Goal: Task Accomplishment & Management: Use online tool/utility

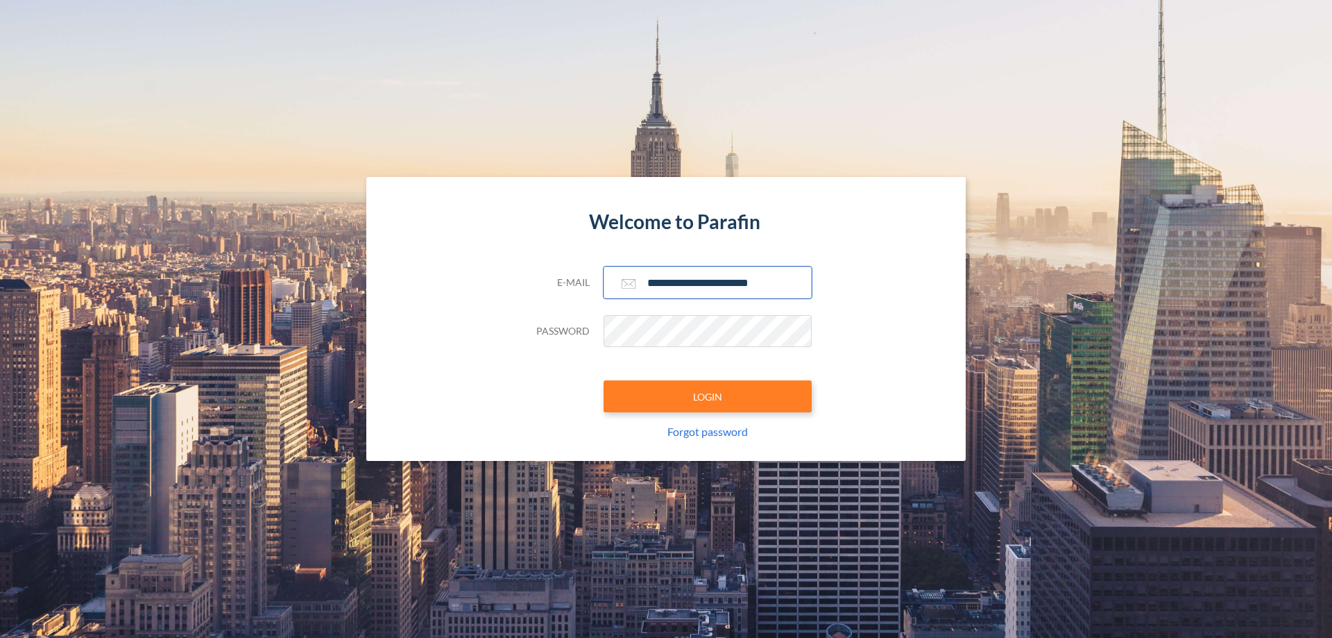
type input "**********"
click at [708, 396] on button "LOGIN" at bounding box center [708, 396] width 208 height 32
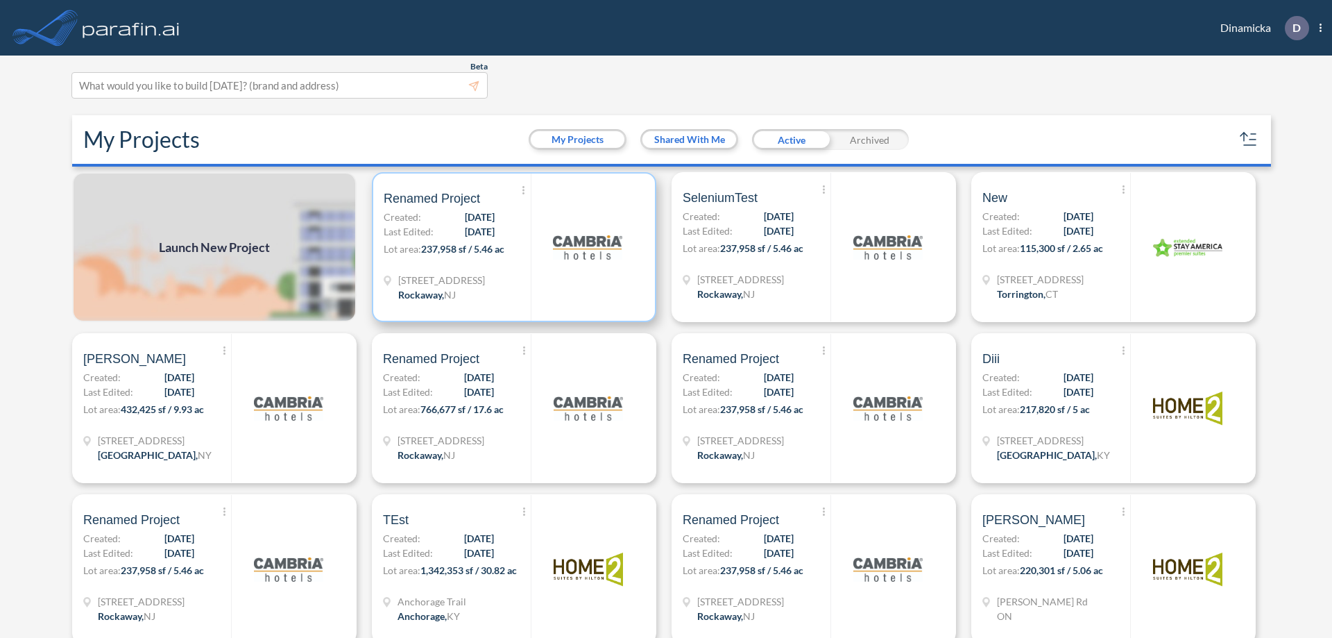
scroll to position [3, 0]
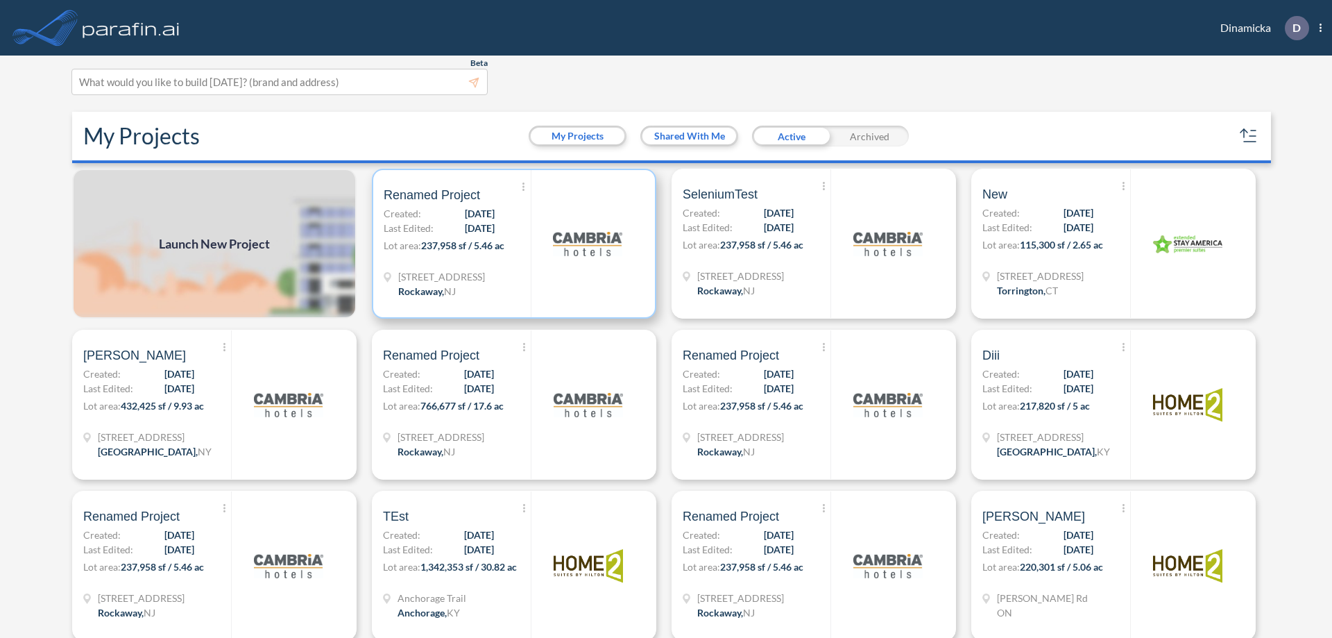
click at [511, 244] on p "Lot area: 237,958 sf / 5.46 ac" at bounding box center [457, 248] width 147 height 20
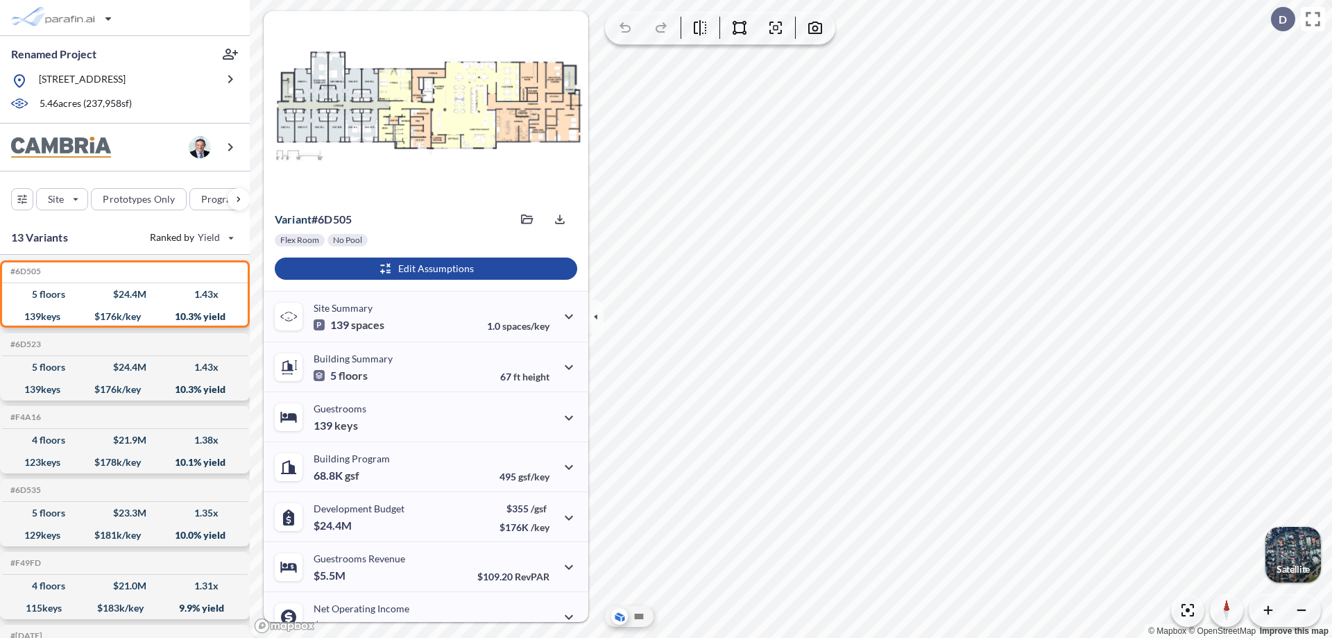
scroll to position [70, 0]
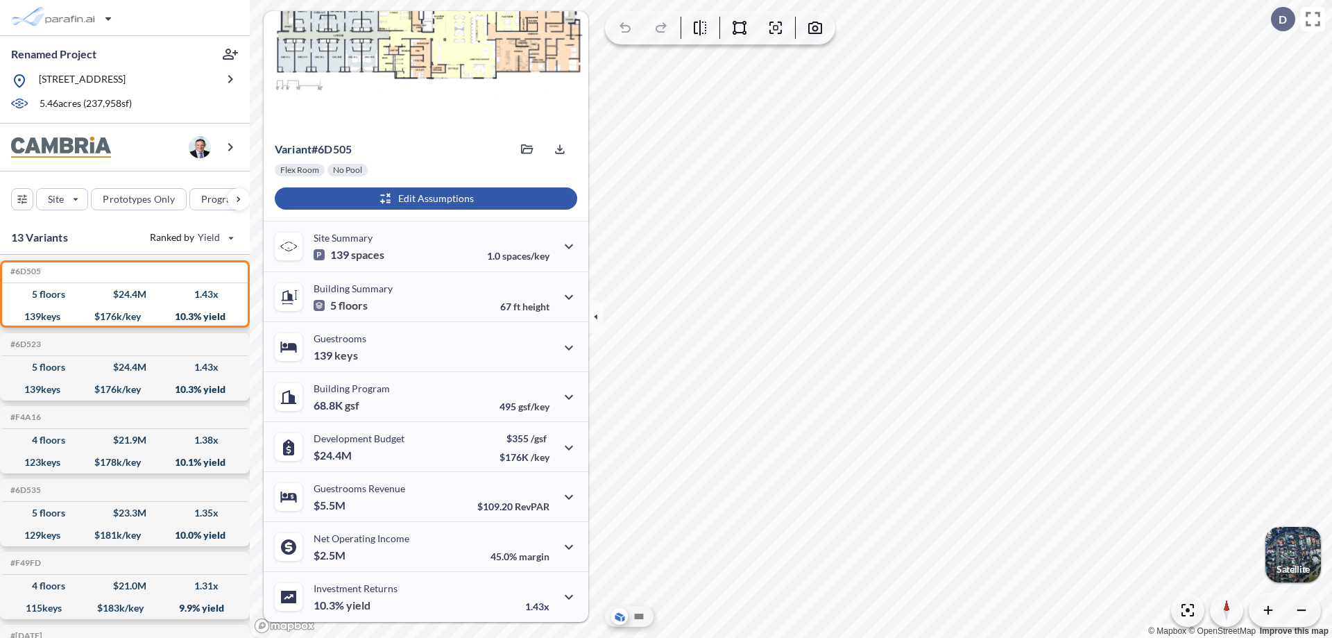
click at [424, 198] on div "button" at bounding box center [426, 198] width 303 height 22
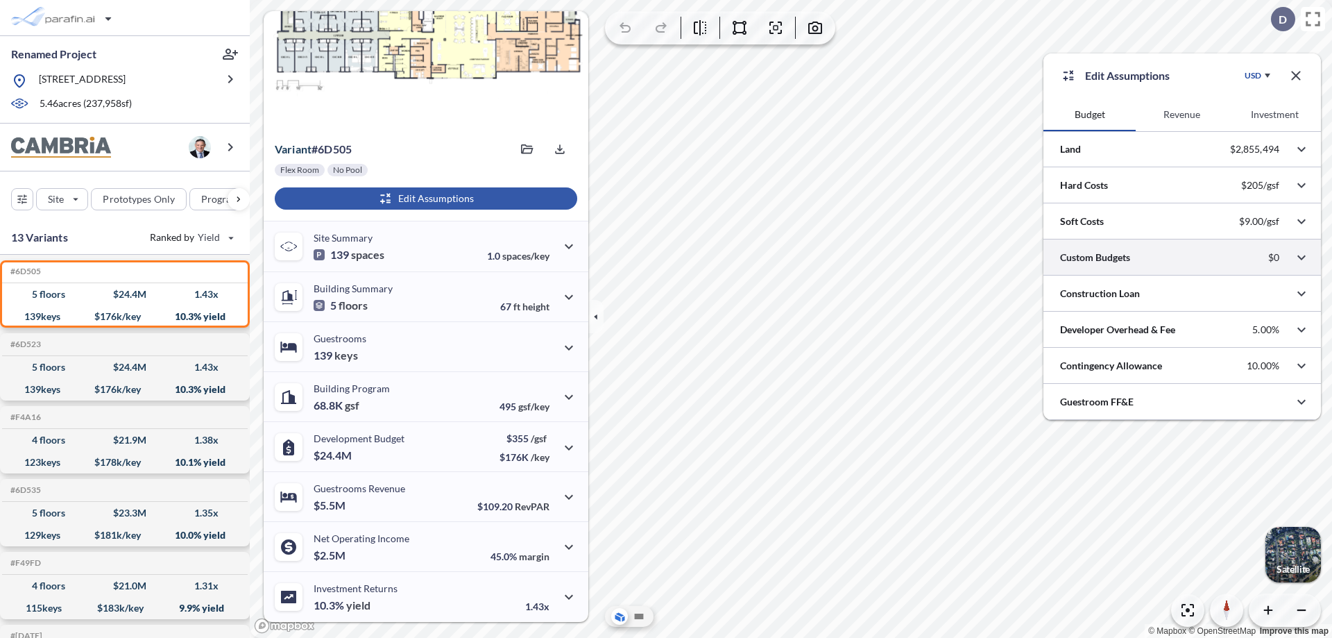
click at [1182, 257] on div at bounding box center [1183, 256] width 278 height 35
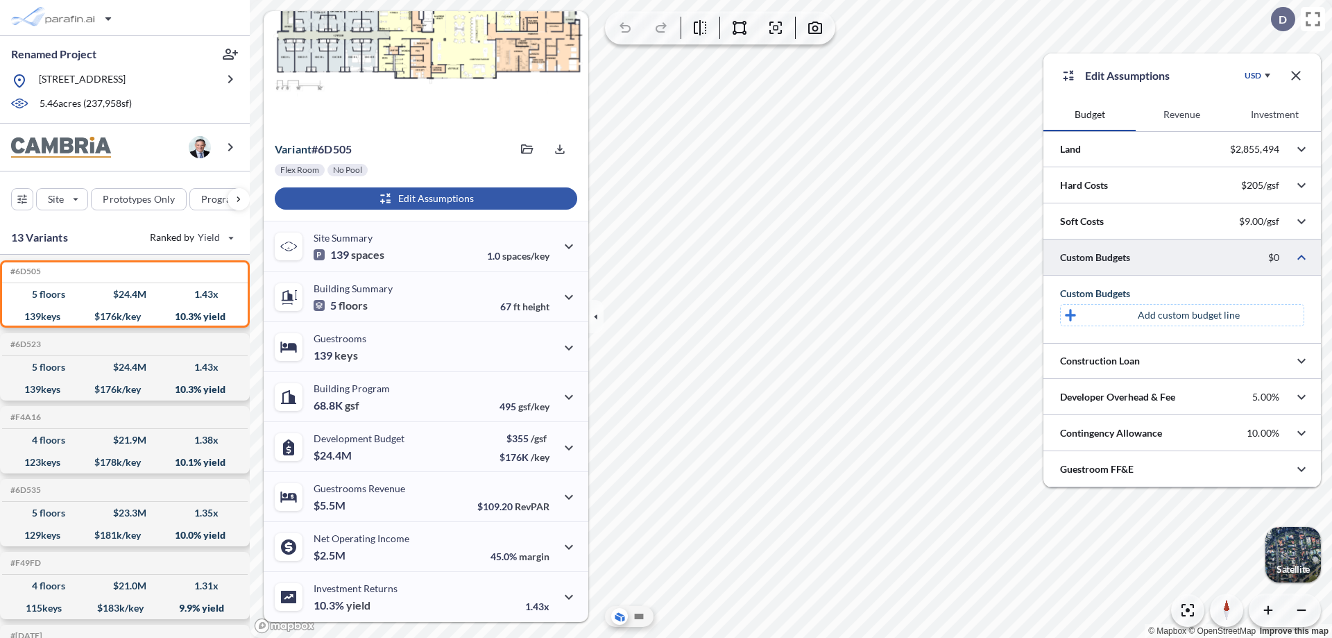
click at [1189, 315] on p "Add custom budget line" at bounding box center [1189, 315] width 102 height 14
